Goal: Information Seeking & Learning: Learn about a topic

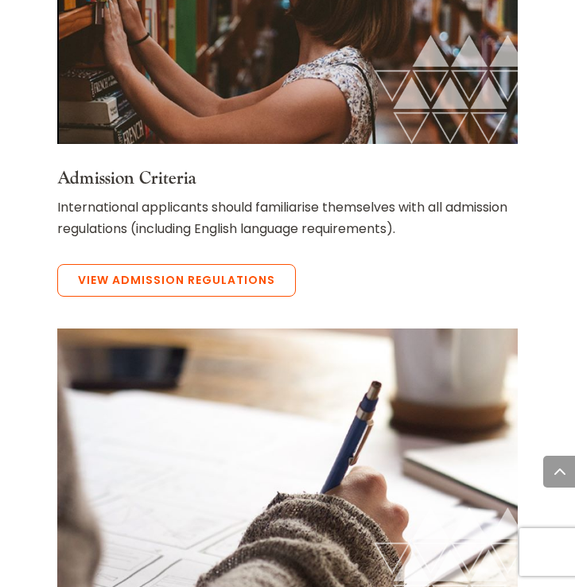
scroll to position [2784, 0]
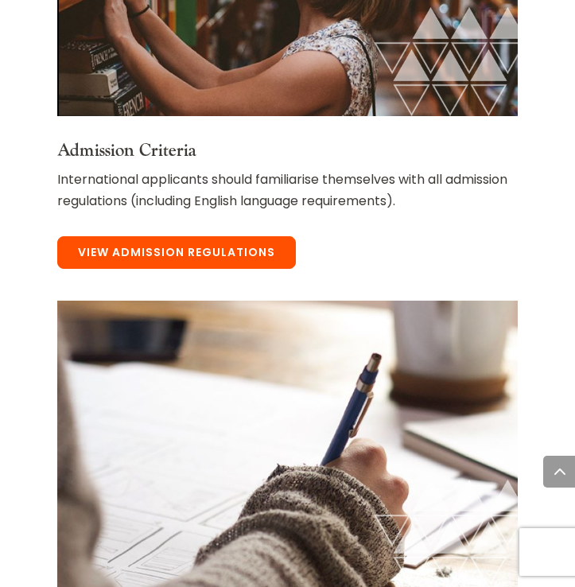
click at [268, 236] on link "View Admission Regulations" at bounding box center [176, 252] width 239 height 33
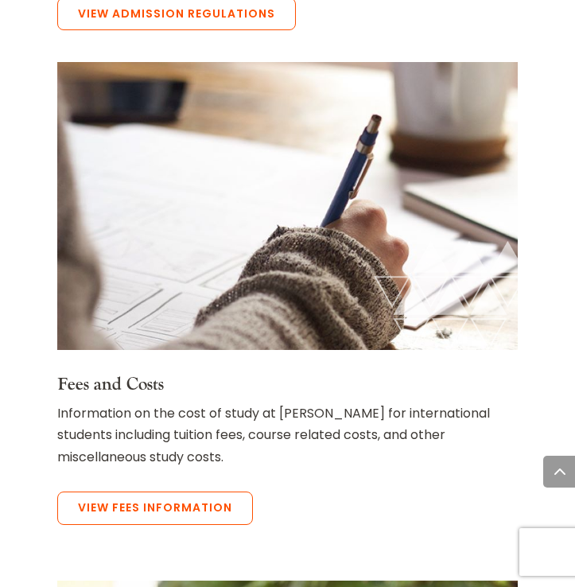
scroll to position [3005, 0]
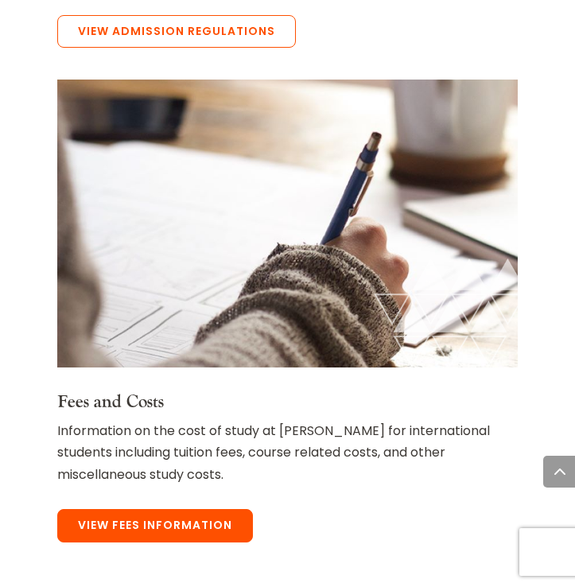
click at [158, 509] on link "View Fees Information" at bounding box center [155, 525] width 196 height 33
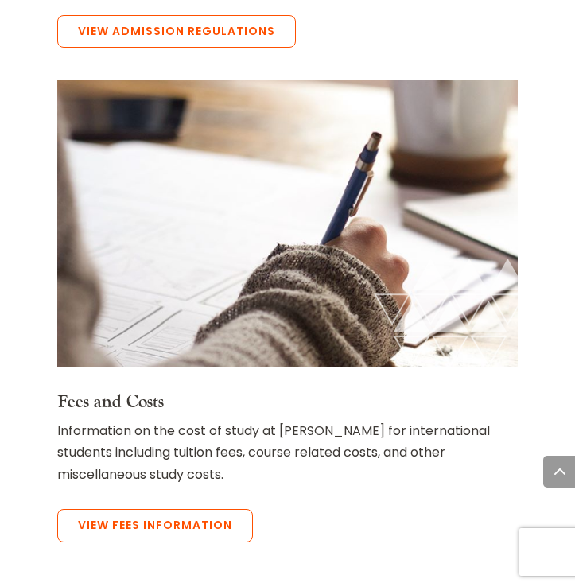
scroll to position [2993, 0]
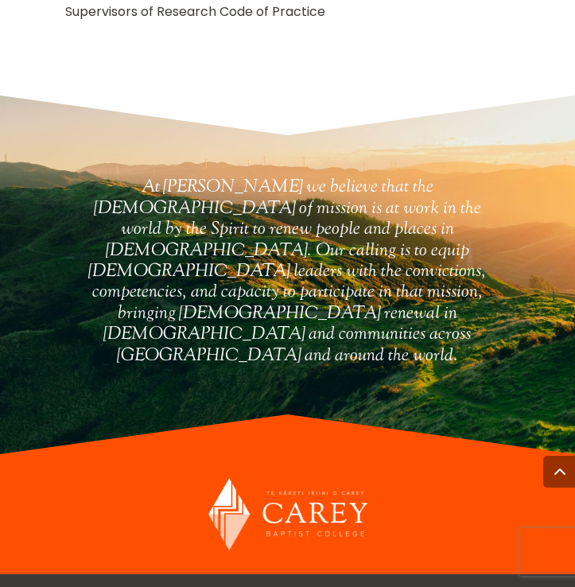
scroll to position [3261, 0]
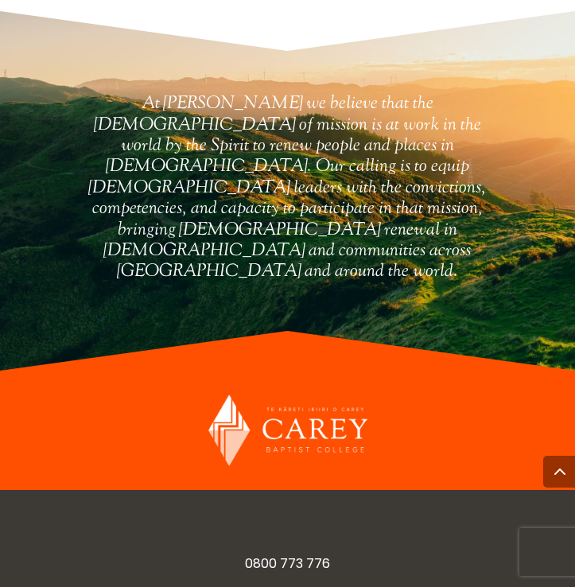
scroll to position [5886, 0]
